Goal: Task Accomplishment & Management: Complete application form

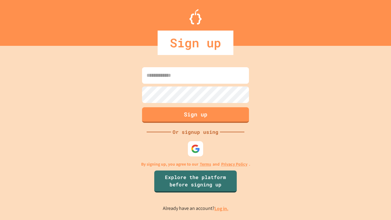
click at [222, 208] on link "Log in." at bounding box center [221, 208] width 14 height 6
